Goal: Information Seeking & Learning: Learn about a topic

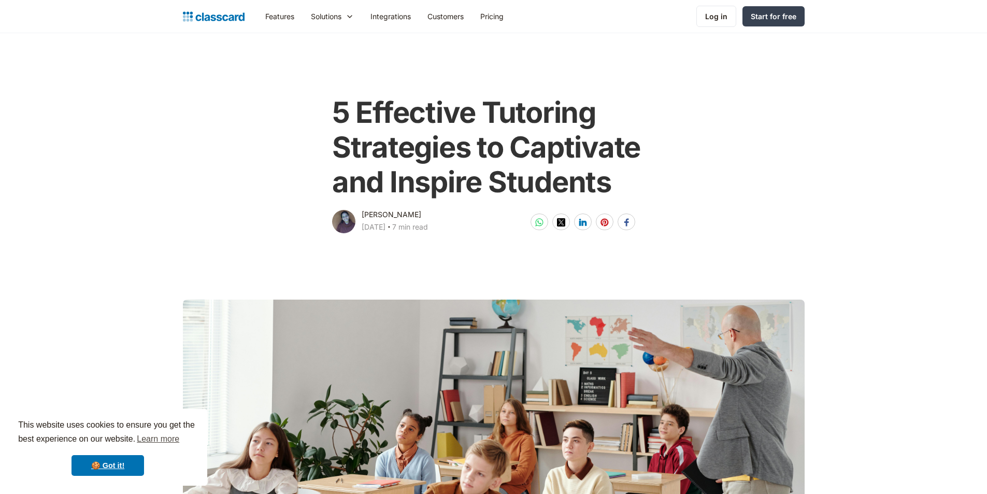
scroll to position [52, 0]
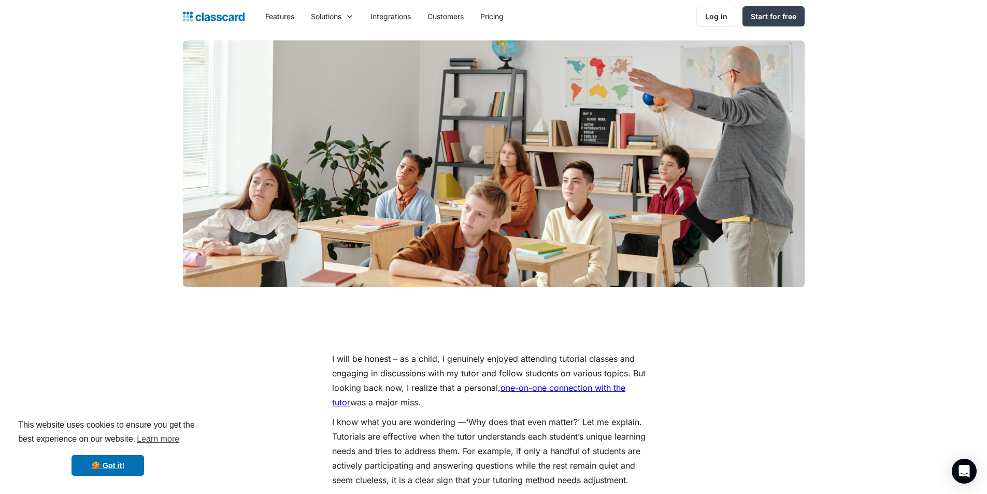
scroll to position [311, 0]
